Goal: Task Accomplishment & Management: Complete application form

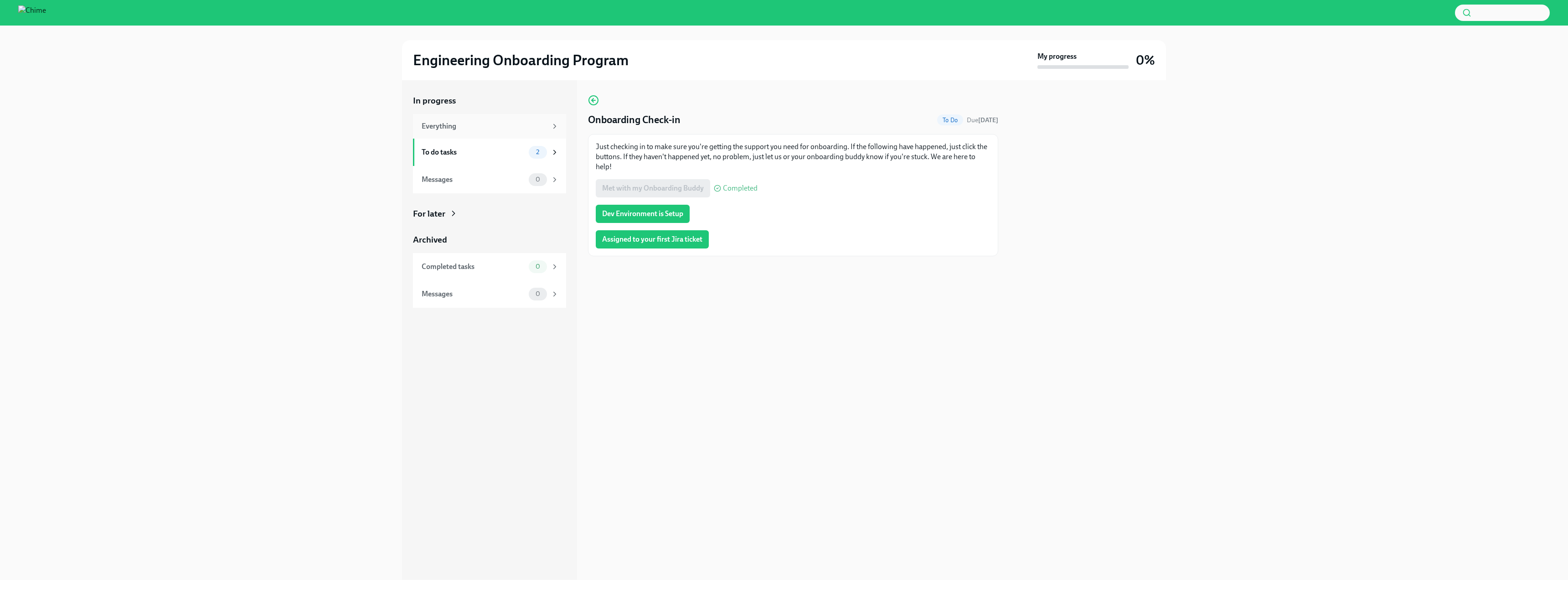
click at [495, 128] on div "Everything" at bounding box center [484, 126] width 126 height 10
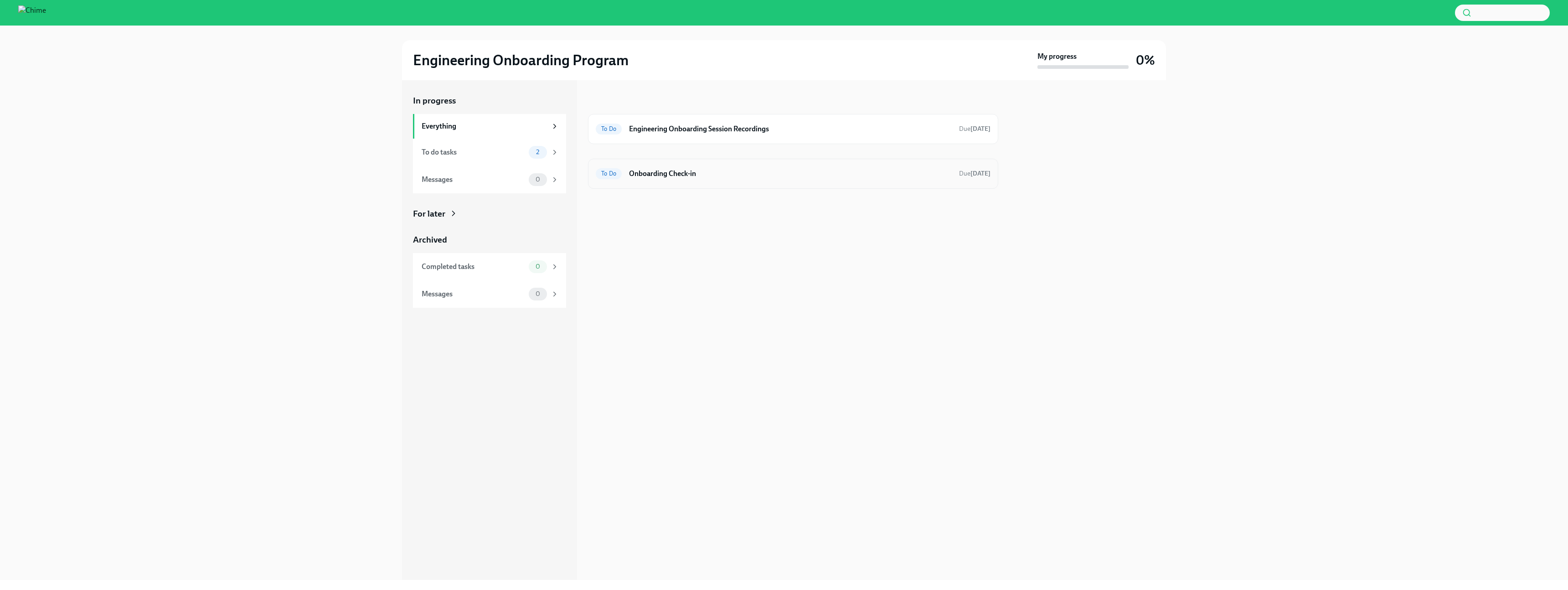
click at [724, 177] on h6 "Onboarding Check-in" at bounding box center [790, 174] width 323 height 10
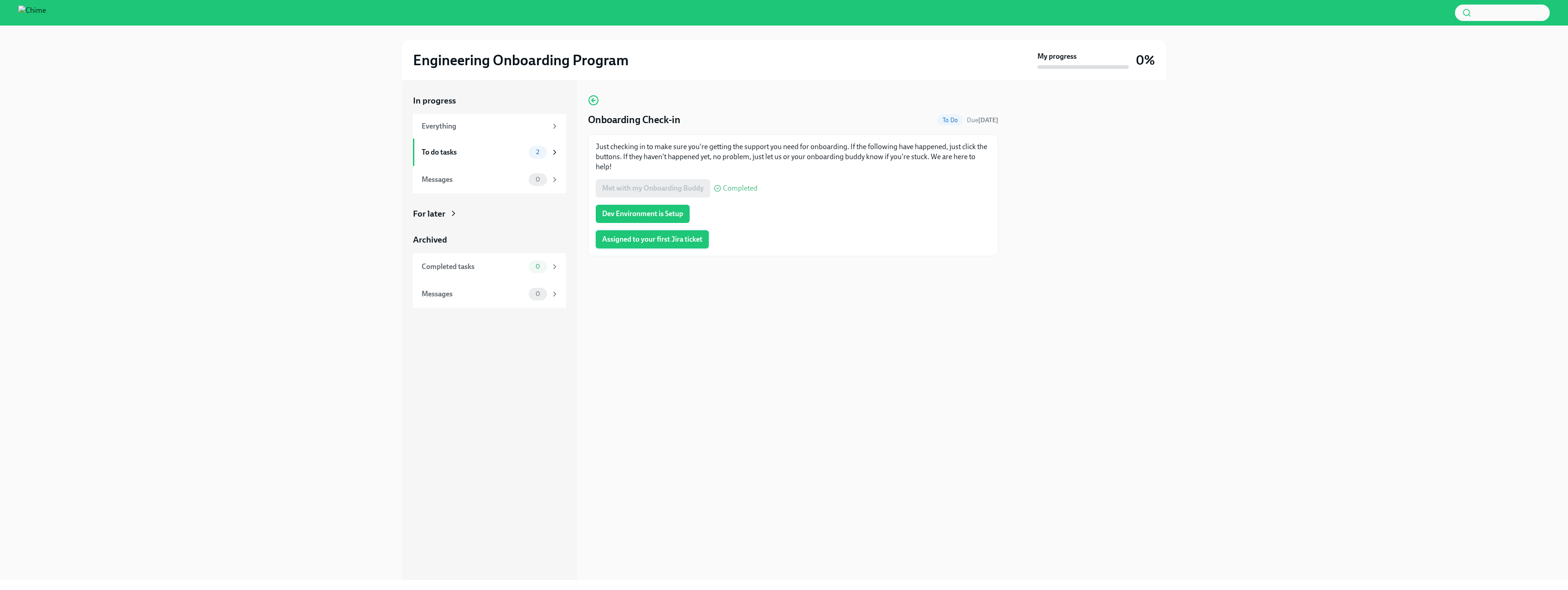
click at [656, 244] on button "Assigned to your first Jira ticket" at bounding box center [652, 239] width 113 height 19
click at [658, 211] on span "Dev Environment is Setup" at bounding box center [642, 213] width 81 height 9
click at [491, 128] on div "Everything" at bounding box center [484, 127] width 126 height 10
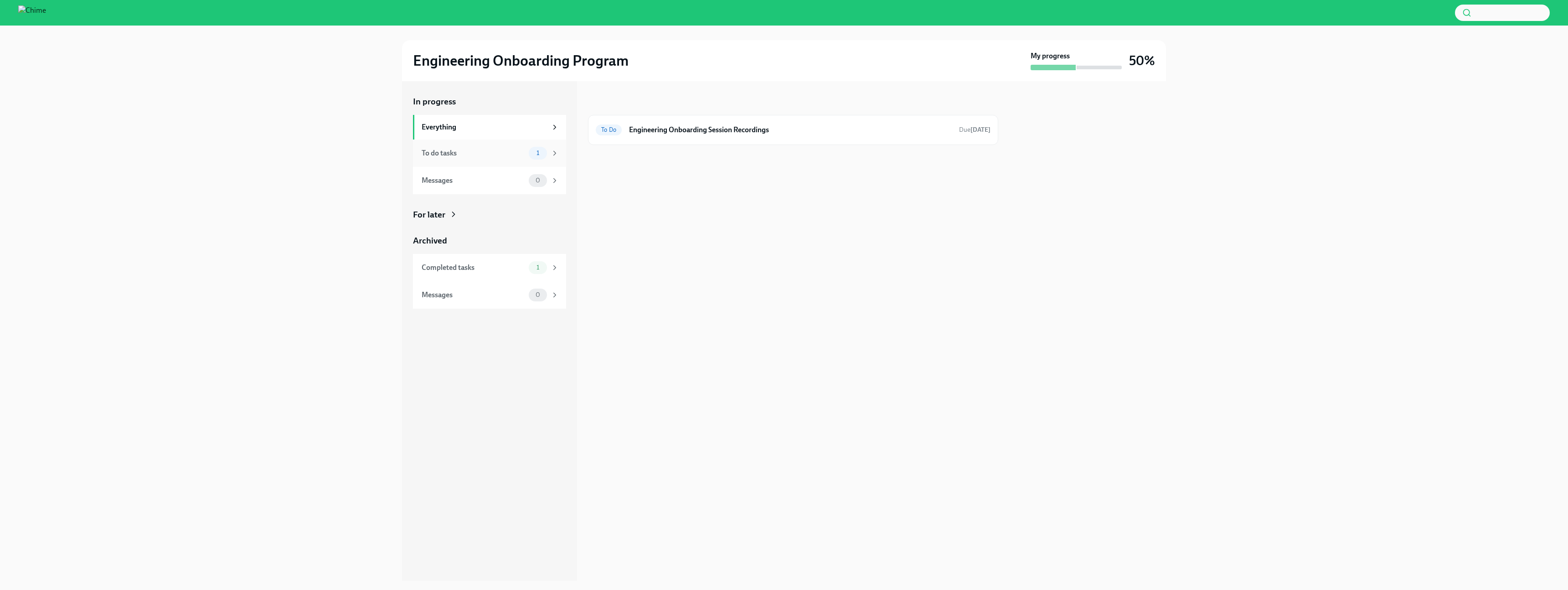
click at [484, 145] on div "To do tasks 1" at bounding box center [490, 153] width 153 height 27
click at [816, 134] on h6 "Engineering Onboarding Session Recordings" at bounding box center [790, 130] width 323 height 10
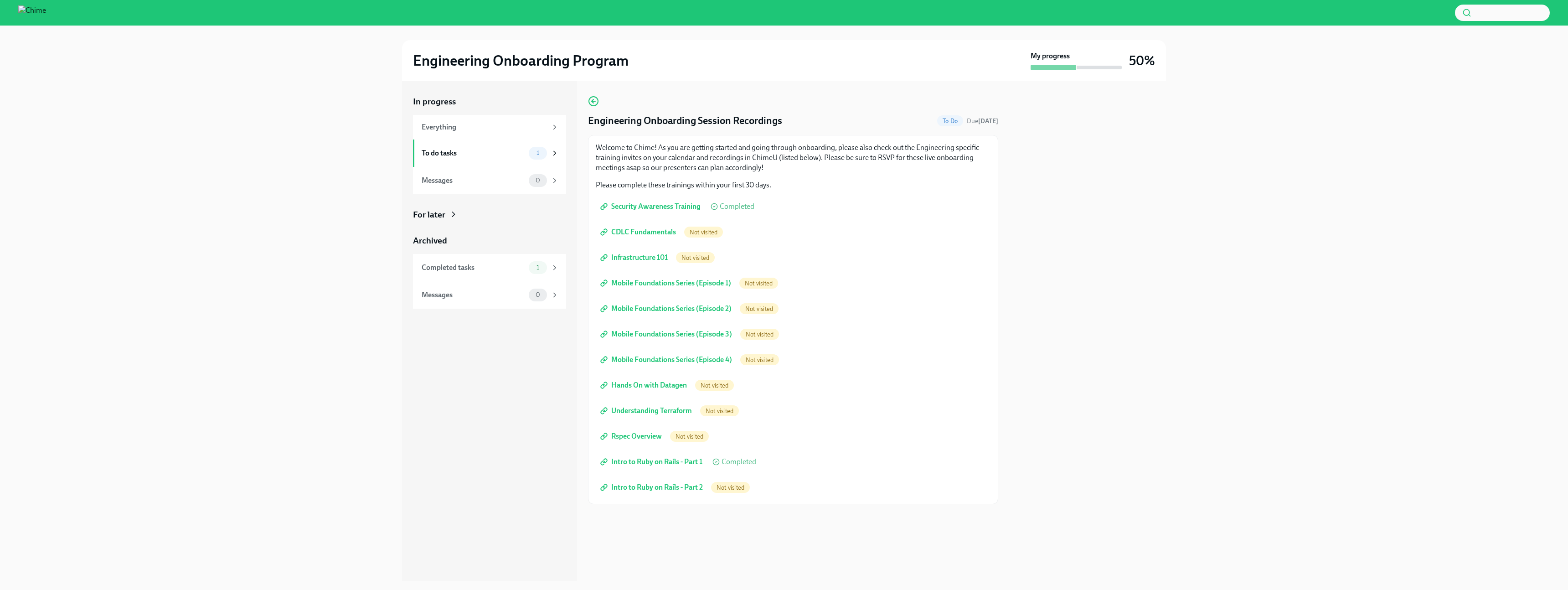
click at [650, 488] on span "Intro to Ruby on Rails - Part 2" at bounding box center [652, 487] width 101 height 9
